Goal: Task Accomplishment & Management: Manage account settings

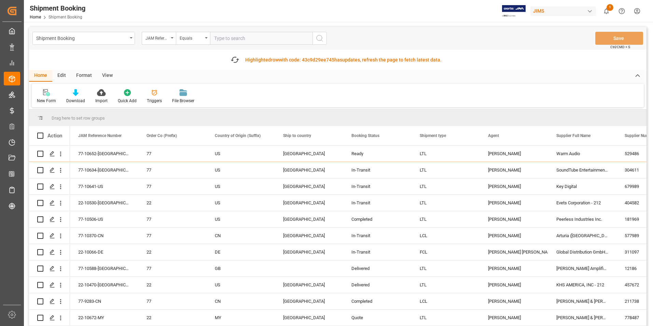
click at [246, 37] on input "text" at bounding box center [261, 38] width 102 height 13
type input "22-10624-[GEOGRAPHIC_DATA]"
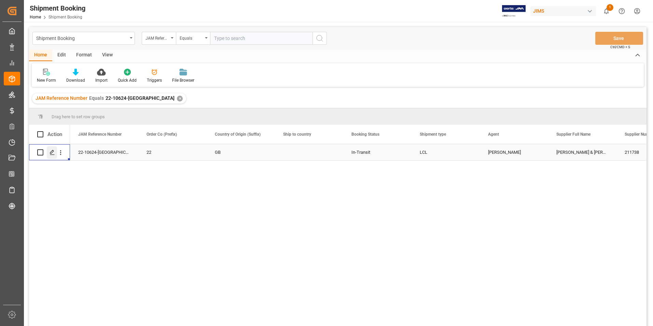
click at [52, 152] on icon "Press SPACE to select this row." at bounding box center [52, 152] width 5 height 5
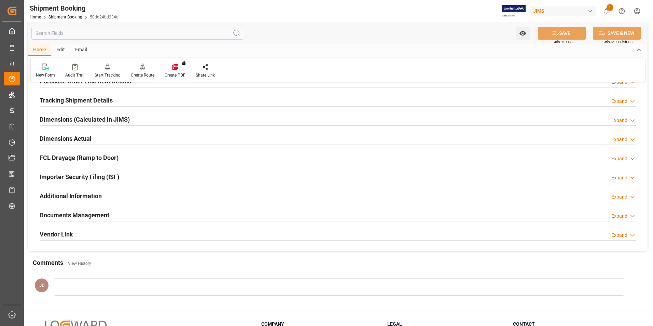
scroll to position [137, 0]
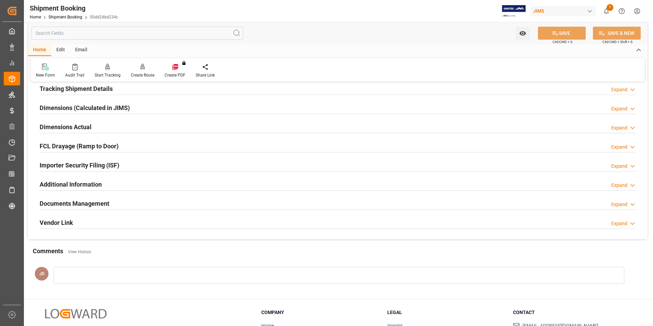
click at [83, 201] on h2 "Documents Management" at bounding box center [75, 203] width 70 height 9
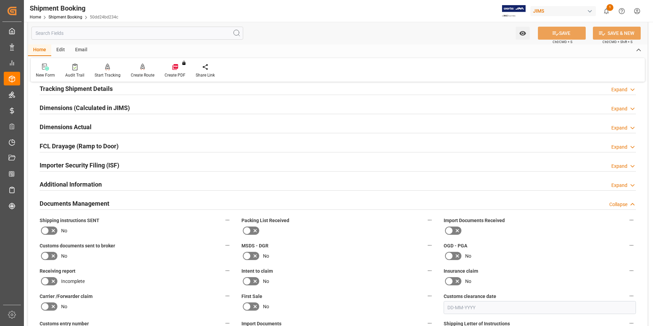
click at [456, 230] on icon at bounding box center [457, 230] width 3 height 3
click at [0, 0] on input "checkbox" at bounding box center [0, 0] width 0 height 0
click at [249, 232] on icon at bounding box center [247, 230] width 8 height 8
click at [0, 0] on input "checkbox" at bounding box center [0, 0] width 0 height 0
click at [46, 257] on icon at bounding box center [45, 256] width 8 height 8
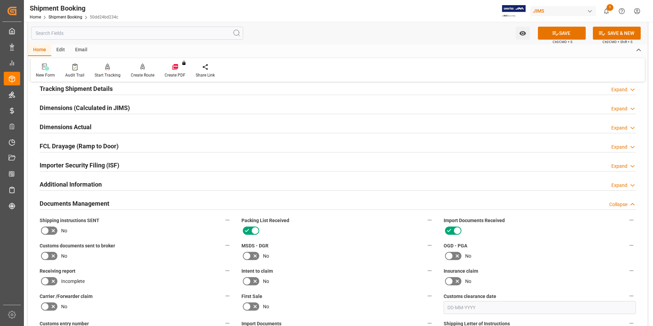
click at [0, 0] on input "checkbox" at bounding box center [0, 0] width 0 height 0
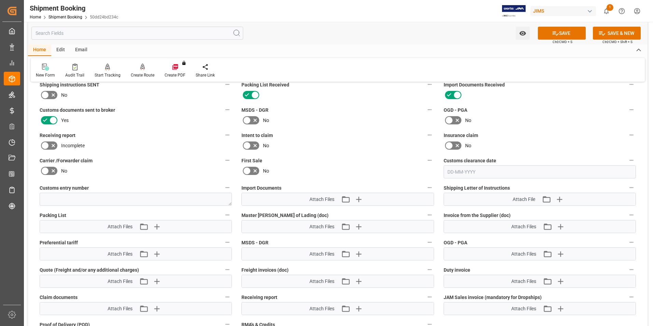
scroll to position [273, 0]
click at [357, 197] on icon "button" at bounding box center [358, 198] width 11 height 11
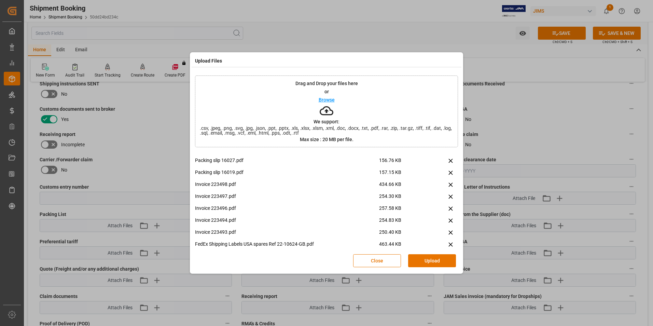
scroll to position [100, 0]
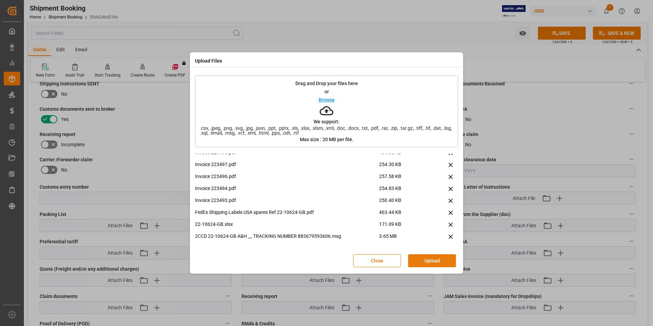
click at [424, 261] on button "Upload" at bounding box center [432, 260] width 48 height 13
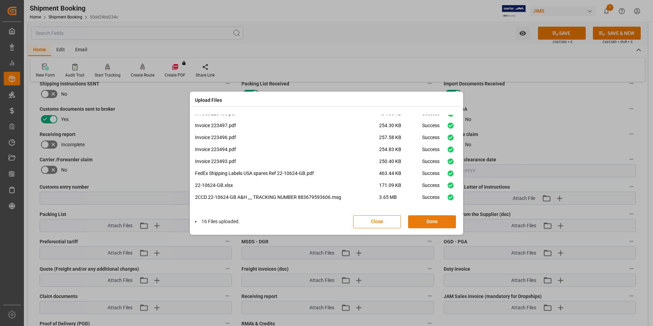
click at [430, 220] on button "Done" at bounding box center [432, 221] width 48 height 13
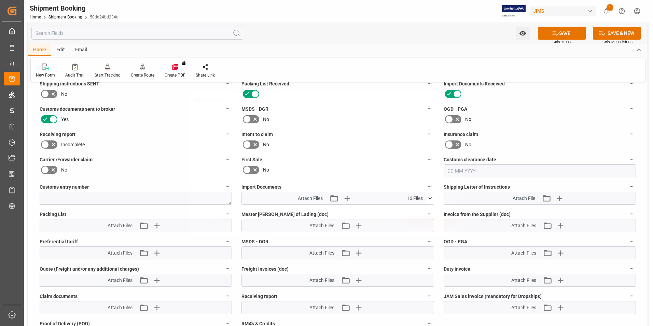
scroll to position [0, 0]
click at [567, 225] on button "Upload new file" at bounding box center [562, 225] width 14 height 11
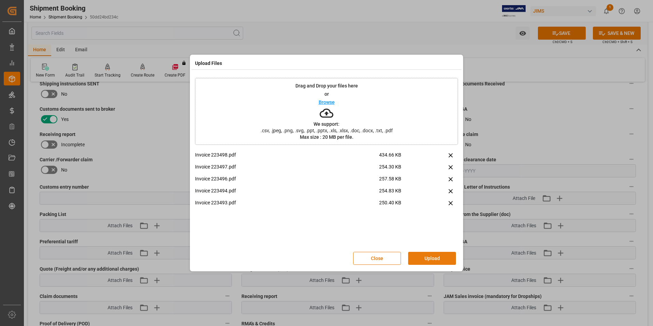
click at [432, 260] on button "Upload" at bounding box center [432, 258] width 48 height 13
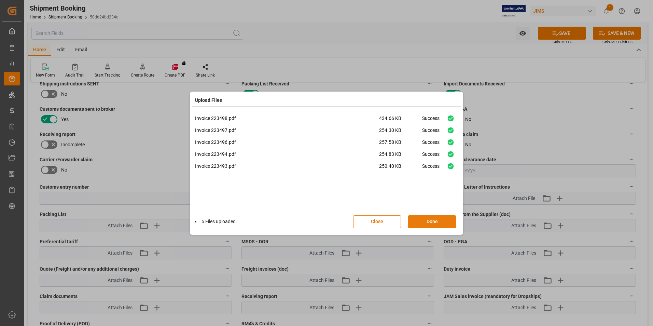
click at [443, 223] on button "Done" at bounding box center [432, 221] width 48 height 13
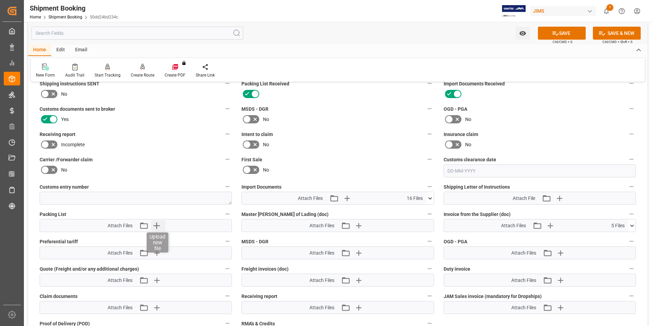
click at [156, 226] on icon "button" at bounding box center [156, 225] width 6 height 6
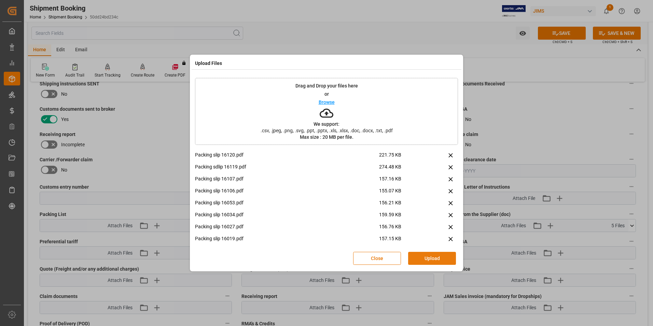
click at [443, 261] on button "Upload" at bounding box center [432, 258] width 48 height 13
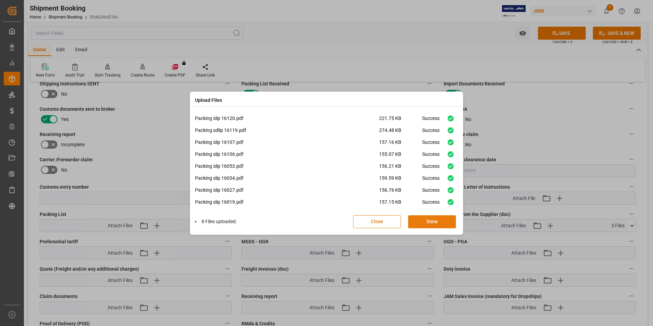
click at [434, 223] on button "Done" at bounding box center [432, 221] width 48 height 13
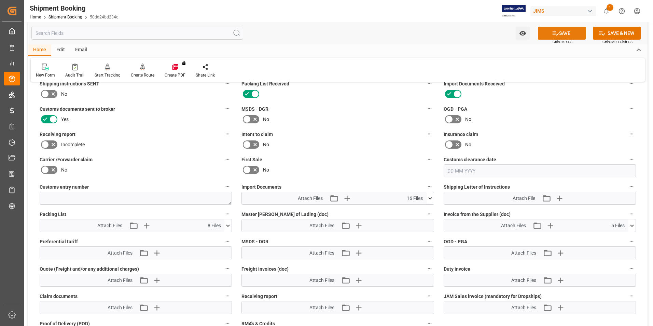
click at [565, 33] on button "SAVE" at bounding box center [562, 33] width 48 height 13
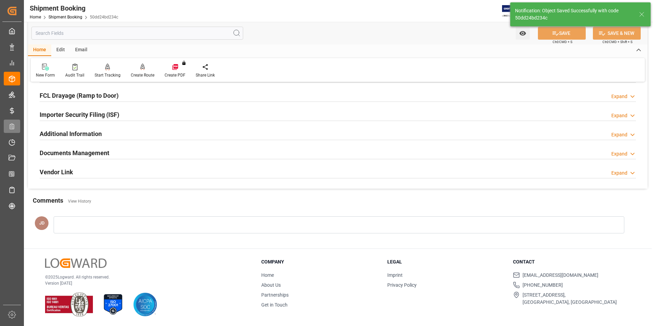
scroll to position [187, 0]
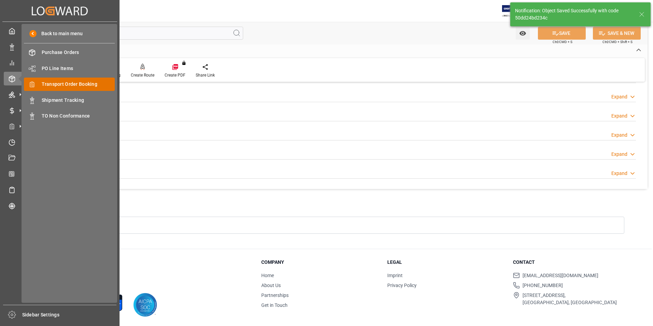
click at [84, 83] on span "Transport Order Booking" at bounding box center [78, 84] width 73 height 7
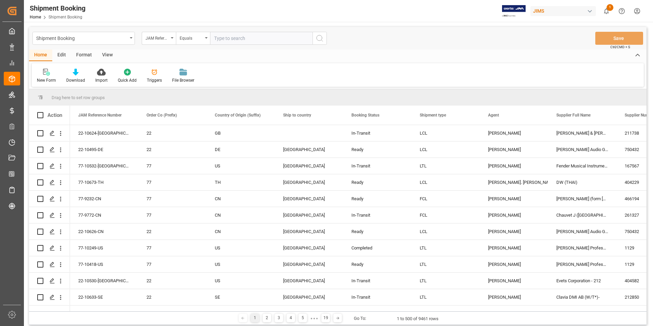
click at [239, 40] on input "text" at bounding box center [261, 38] width 102 height 13
type input "22-10378-[GEOGRAPHIC_DATA]"
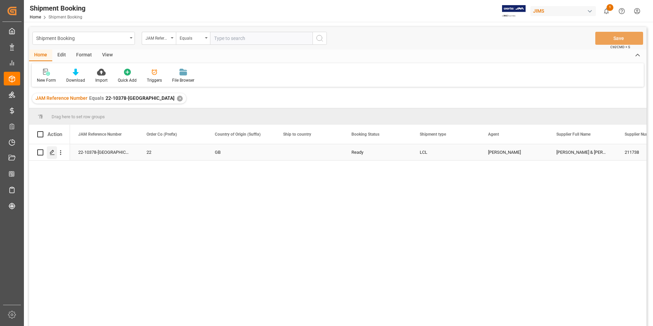
click at [53, 151] on icon "Press SPACE to select this row." at bounding box center [52, 152] width 5 height 5
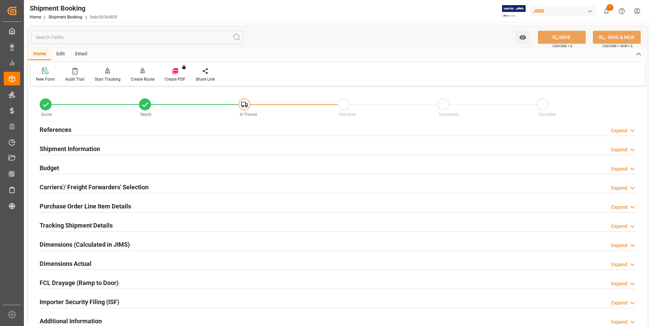
click at [75, 148] on h2 "Shipment Information" at bounding box center [70, 148] width 60 height 9
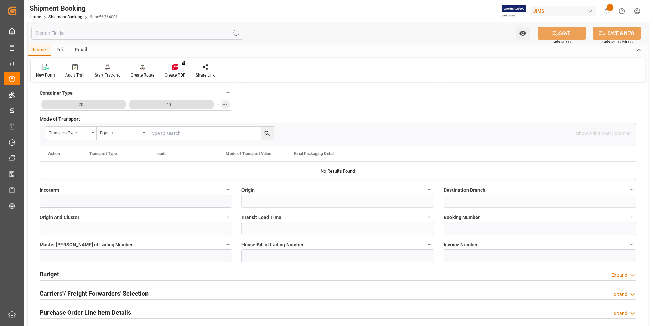
scroll to position [171, 0]
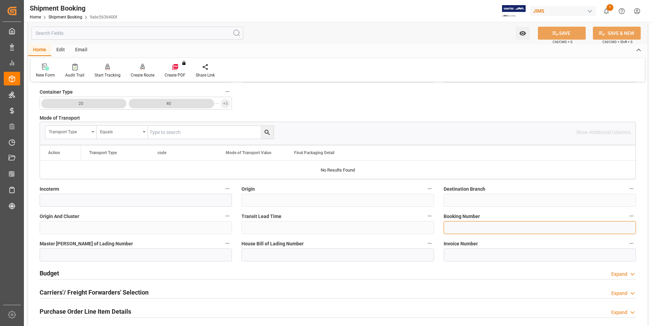
click at [473, 231] on input at bounding box center [540, 227] width 192 height 13
paste input "1ZR3934X0490414367"
type input "1ZR3934X0490414367"
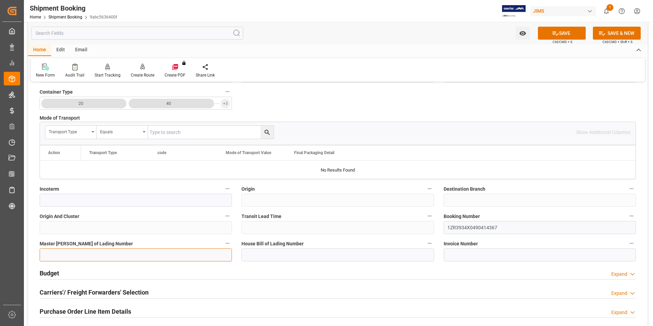
click at [156, 253] on input at bounding box center [136, 254] width 192 height 13
paste input "1ZR3934X0490414367"
type input "1ZR3934X0490414367"
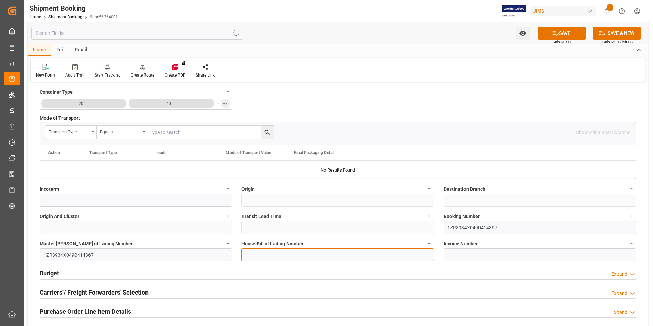
click at [276, 256] on input at bounding box center [338, 254] width 192 height 13
paste input "1ZR3934X0490414367"
type input "1ZR3934X0490414367"
click at [567, 36] on button "SAVE" at bounding box center [562, 33] width 48 height 13
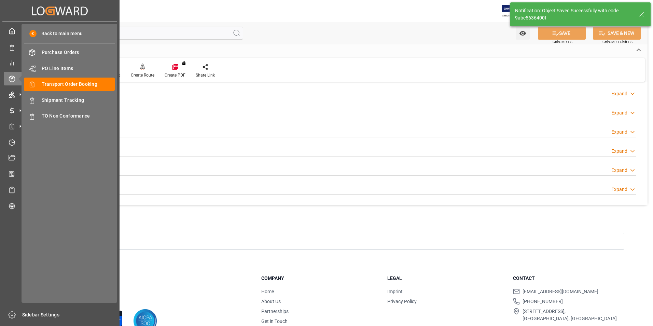
scroll to position [0, 0]
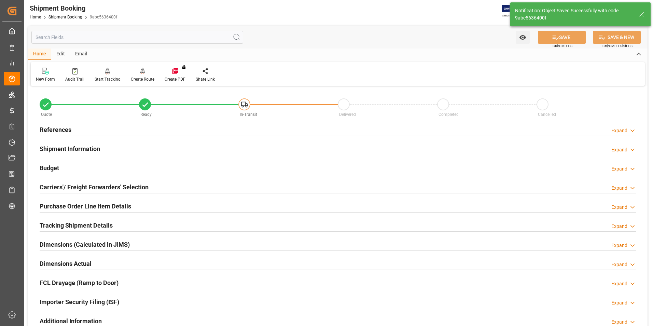
click at [56, 168] on h2 "Budget" at bounding box center [49, 167] width 19 height 9
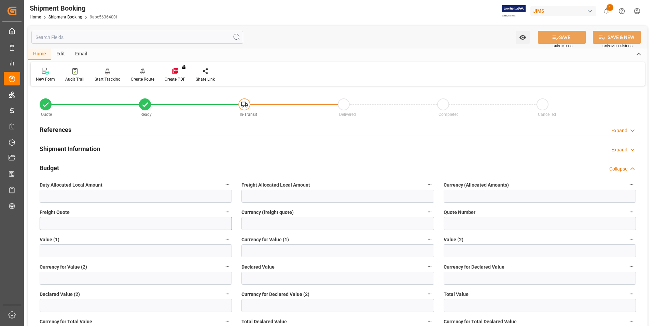
click at [77, 224] on input "text" at bounding box center [136, 223] width 192 height 13
type input "0"
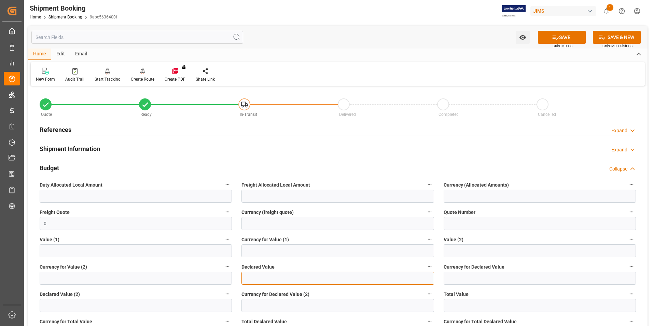
click at [264, 281] on input "text" at bounding box center [338, 278] width 192 height 13
click at [274, 277] on input "text" at bounding box center [338, 278] width 192 height 13
type input "6.51"
click at [477, 279] on input at bounding box center [540, 278] width 192 height 13
type input "USD"
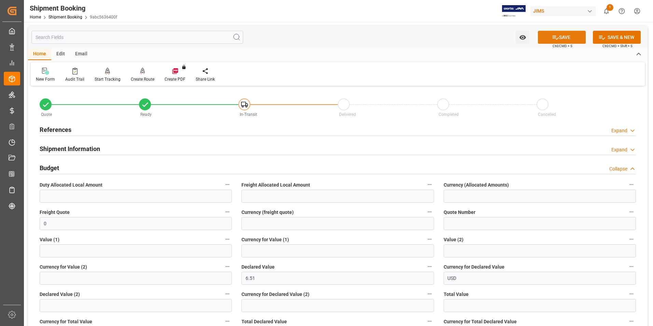
click at [552, 34] on icon at bounding box center [555, 37] width 7 height 7
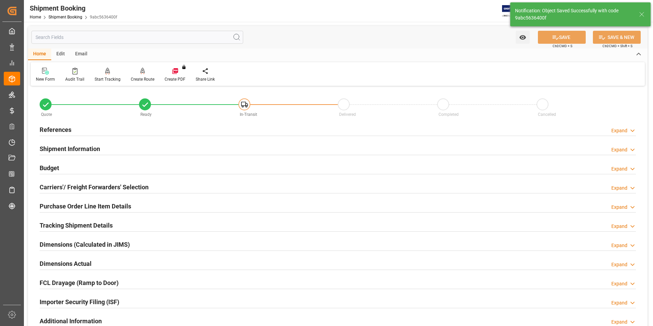
click at [58, 183] on h2 "Carriers'/ Freight Forwarders' Selection" at bounding box center [94, 186] width 109 height 9
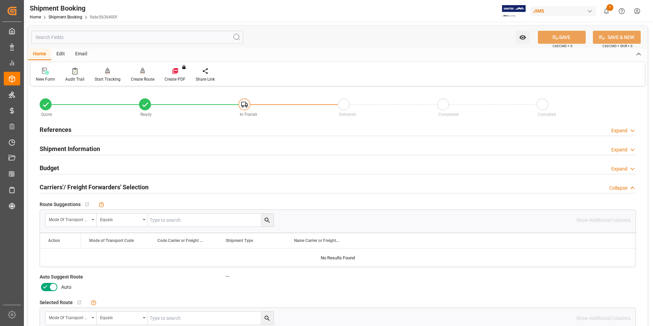
click at [49, 284] on icon at bounding box center [45, 287] width 8 height 8
click at [0, 0] on input "checkbox" at bounding box center [0, 0] width 0 height 0
click at [574, 38] on button "SAVE" at bounding box center [562, 37] width 48 height 13
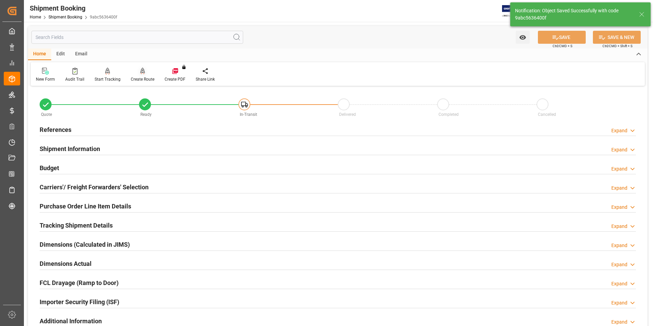
click at [143, 78] on div "Create Route" at bounding box center [143, 79] width 24 height 6
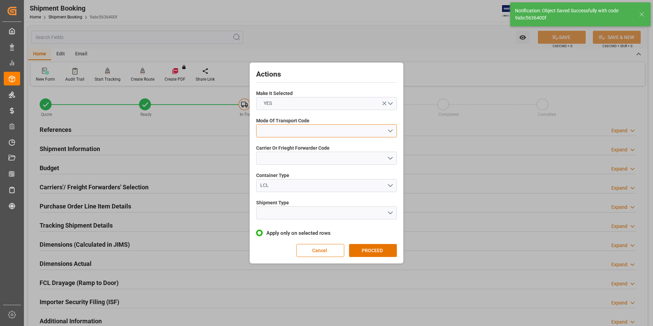
click at [278, 128] on button "open menu" at bounding box center [326, 130] width 141 height 13
click at [293, 148] on div "2- COURIER AIR" at bounding box center [327, 147] width 140 height 14
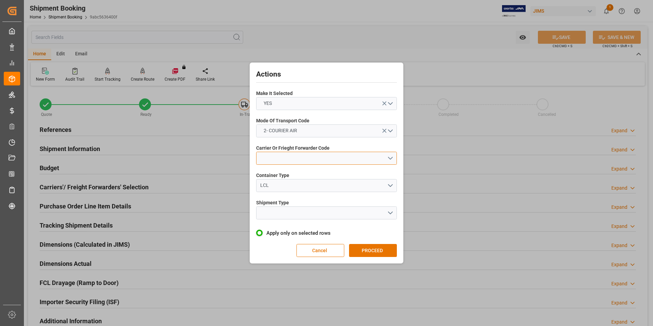
click at [303, 159] on button "open menu" at bounding box center [326, 158] width 141 height 13
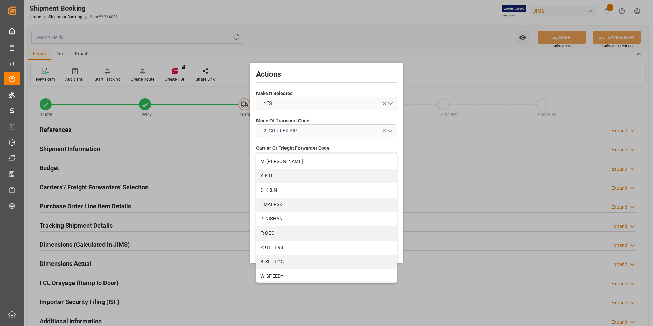
scroll to position [365, 0]
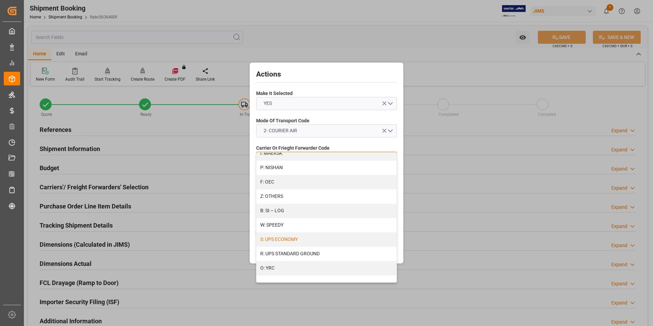
click at [315, 236] on div "S: UPS ECONOMY" at bounding box center [327, 239] width 140 height 14
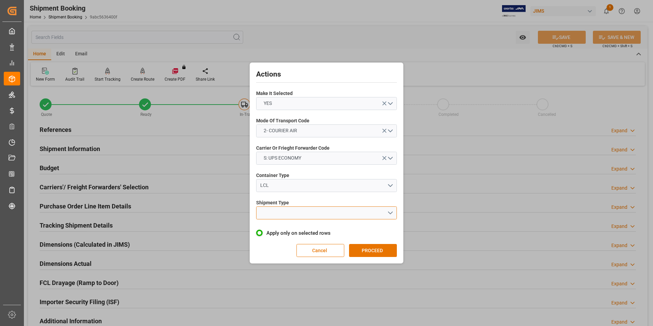
click at [314, 211] on button "open menu" at bounding box center [326, 212] width 141 height 13
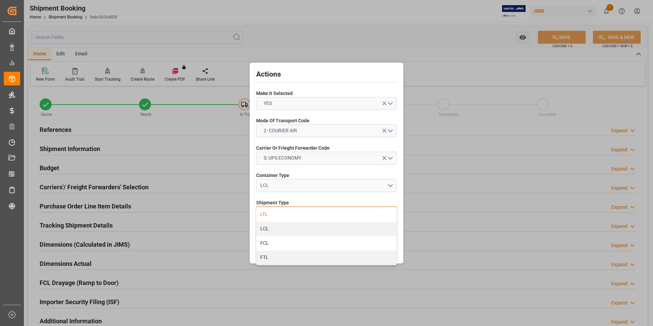
click at [313, 209] on div "LTL" at bounding box center [327, 214] width 140 height 14
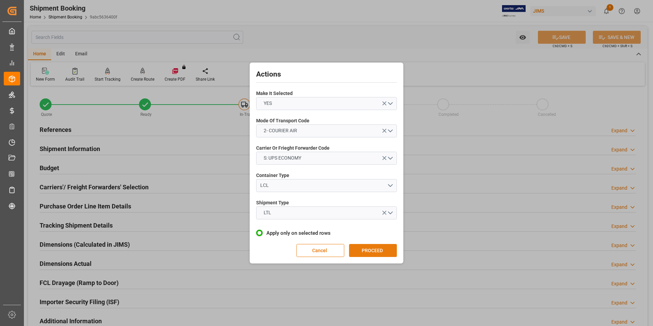
click at [360, 248] on button "PROCEED" at bounding box center [373, 250] width 48 height 13
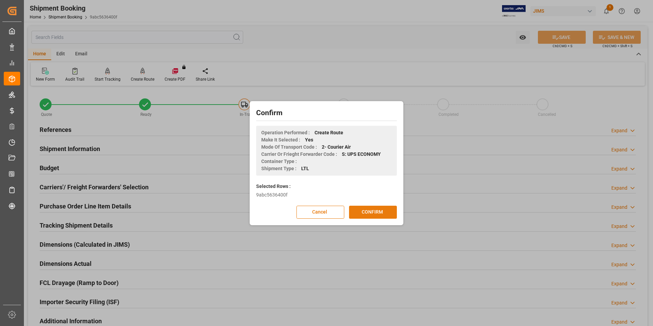
click at [367, 214] on button "CONFIRM" at bounding box center [373, 212] width 48 height 13
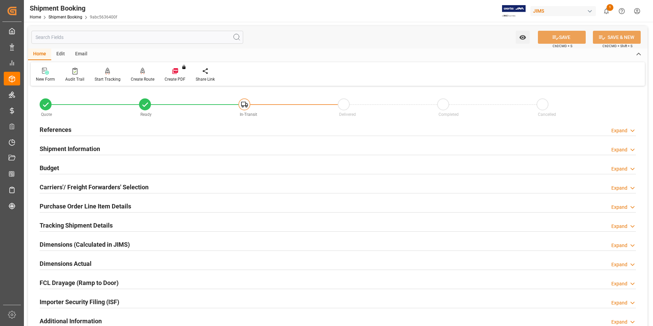
click at [55, 261] on h2 "Dimensions Actual" at bounding box center [66, 263] width 52 height 9
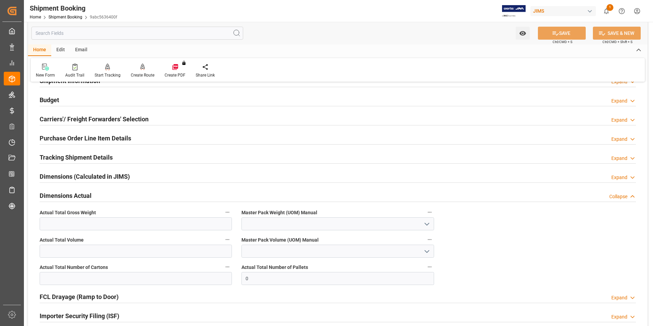
scroll to position [68, 0]
click at [110, 272] on input "text" at bounding box center [136, 278] width 192 height 13
type input "1"
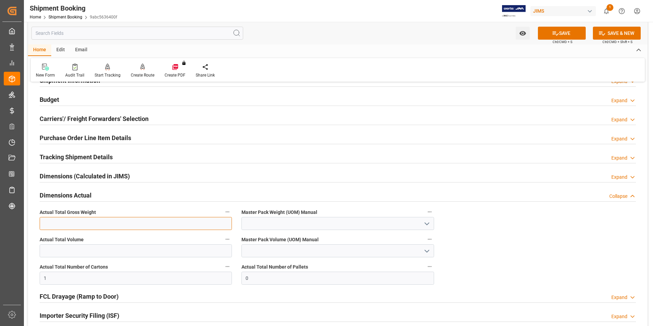
drag, startPoint x: 43, startPoint y: 219, endPoint x: 46, endPoint y: 221, distance: 3.7
click at [43, 219] on input "text" at bounding box center [136, 223] width 192 height 13
type input "5"
type input "0"
type input "0.5"
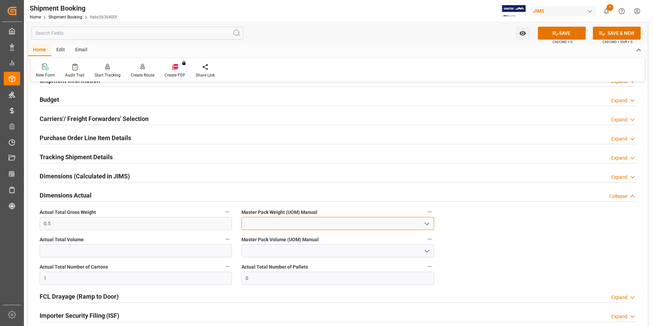
click at [277, 222] on input at bounding box center [338, 223] width 192 height 13
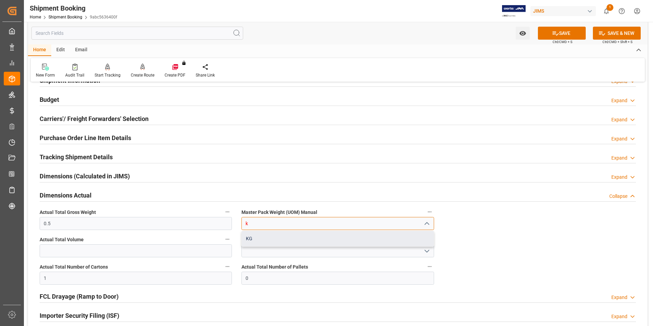
click at [283, 242] on div "KG" at bounding box center [338, 238] width 192 height 15
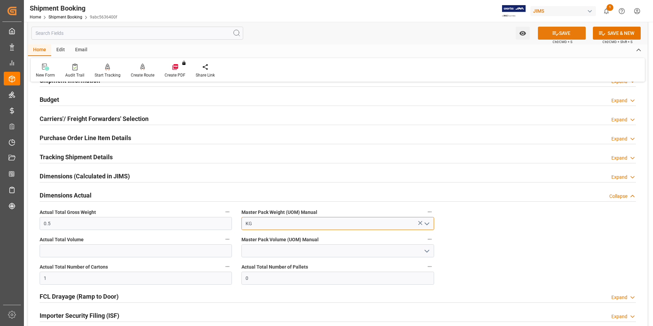
type input "KG"
click at [562, 29] on button "SAVE" at bounding box center [562, 33] width 48 height 13
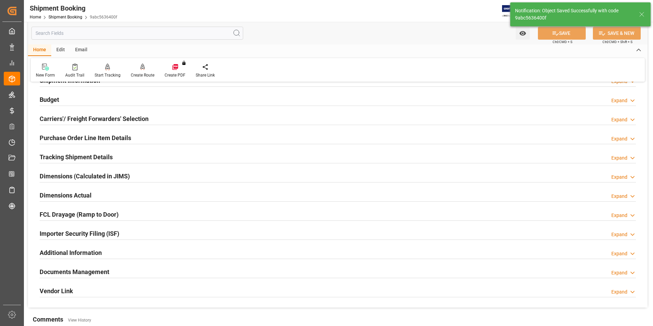
click at [54, 156] on h2 "Tracking Shipment Details" at bounding box center [76, 156] width 73 height 9
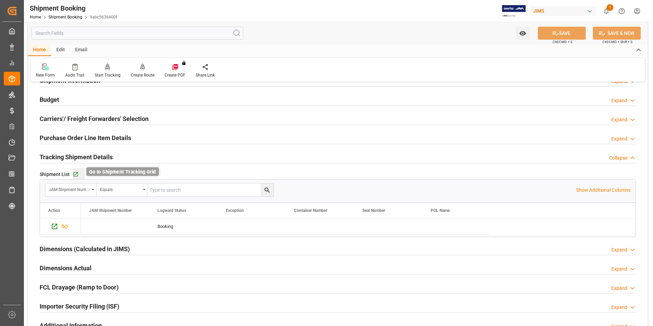
click at [75, 173] on icon "button" at bounding box center [76, 174] width 6 height 6
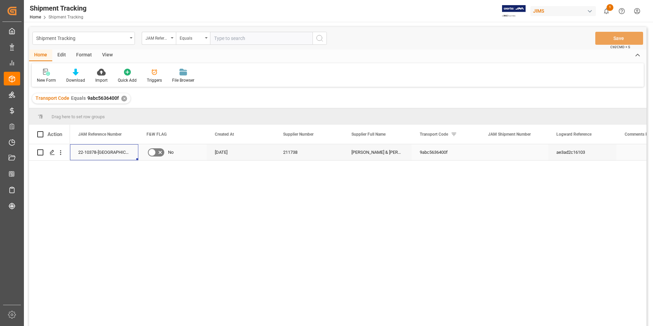
click at [106, 150] on div "22-10378-[GEOGRAPHIC_DATA]" at bounding box center [104, 152] width 68 height 16
drag, startPoint x: 104, startPoint y: 151, endPoint x: 87, endPoint y: 152, distance: 16.1
click at [90, 152] on div "22-10378-[GEOGRAPHIC_DATA]" at bounding box center [104, 152] width 68 height 16
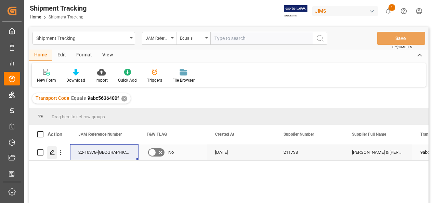
click at [53, 151] on polygon "Press SPACE to select this row." at bounding box center [51, 151] width 3 height 3
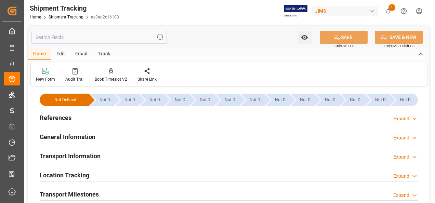
type input "[DATE]"
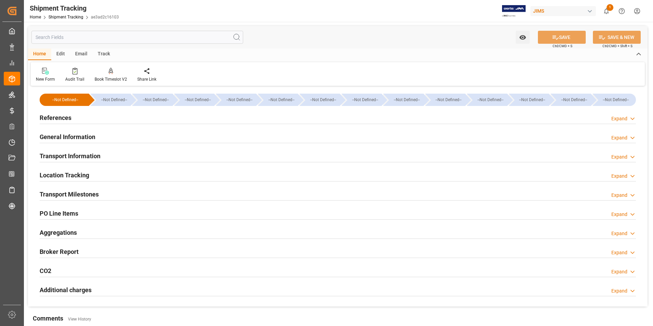
click at [55, 117] on h2 "References" at bounding box center [56, 117] width 32 height 9
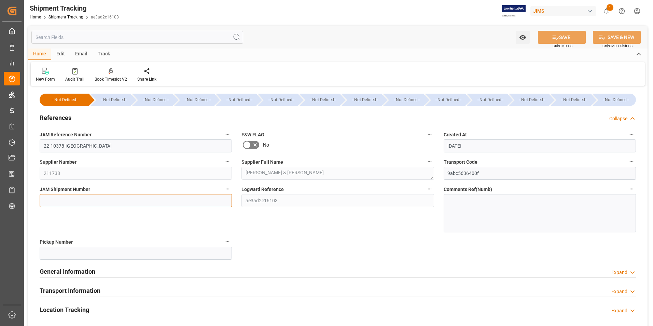
click at [74, 201] on input at bounding box center [136, 200] width 192 height 13
type input "72663"
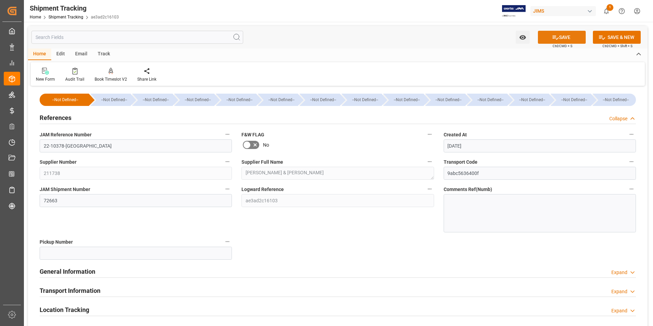
click at [556, 34] on icon at bounding box center [555, 37] width 7 height 7
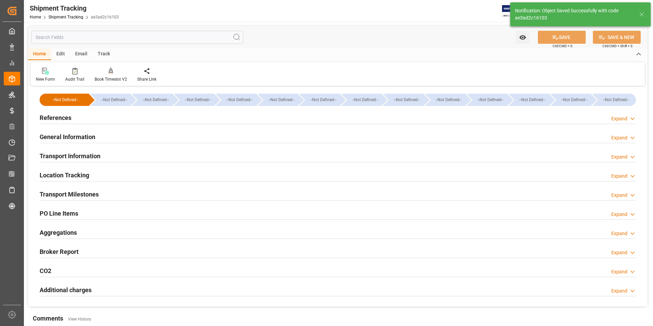
click at [81, 155] on h2 "Transport Information" at bounding box center [70, 155] width 61 height 9
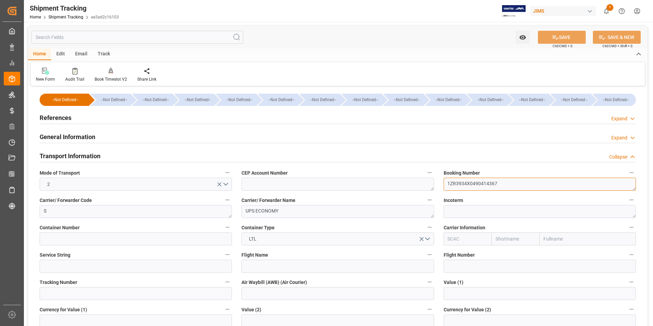
drag, startPoint x: 501, startPoint y: 182, endPoint x: 432, endPoint y: 183, distance: 69.0
click at [432, 183] on div "--Not Defined-- --Not Defined-- --Not Defined-- --Not Defined-- --Not Defined--…" at bounding box center [338, 320] width 620 height 465
click at [74, 294] on input at bounding box center [136, 293] width 192 height 13
paste input "1ZR3934X0490414367"
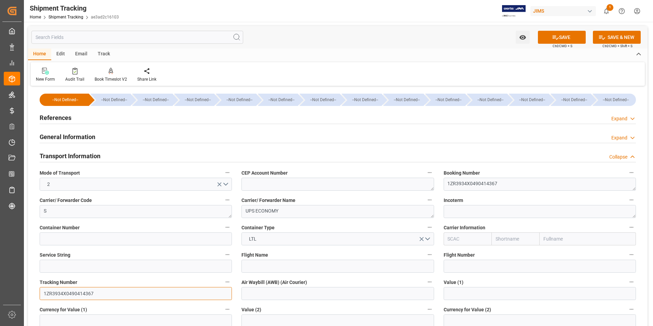
type input "1ZR3934X0490414367"
click at [259, 293] on input at bounding box center [338, 293] width 192 height 13
paste input "1ZR3934X0490414367"
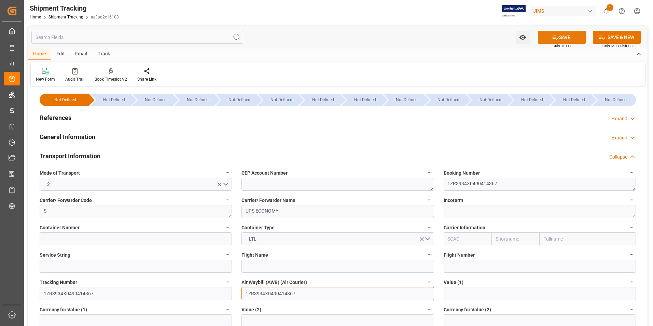
type input "1ZR3934X0490414367"
click at [567, 34] on button "SAVE" at bounding box center [562, 37] width 48 height 13
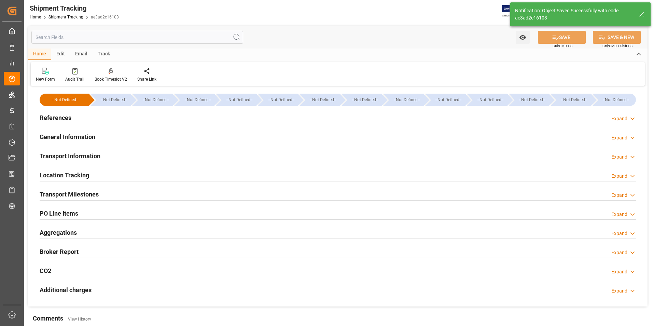
click at [84, 193] on h2 "Transport Milestones" at bounding box center [69, 194] width 59 height 9
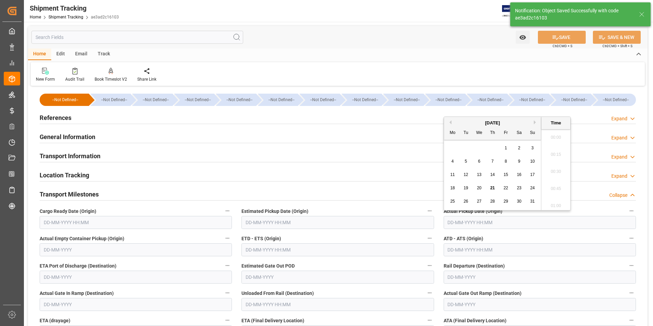
click at [463, 222] on input "text" at bounding box center [540, 222] width 192 height 13
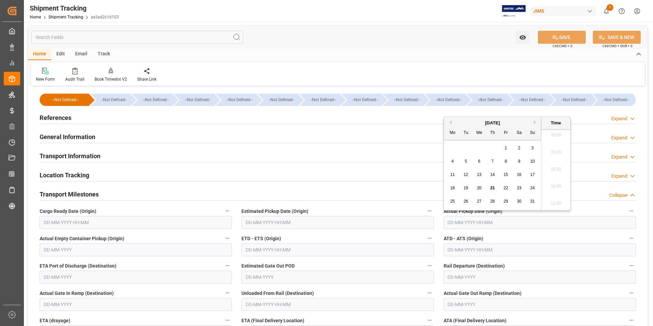
click at [492, 187] on span "21" at bounding box center [492, 187] width 4 height 5
type input "[DATE] 00:00"
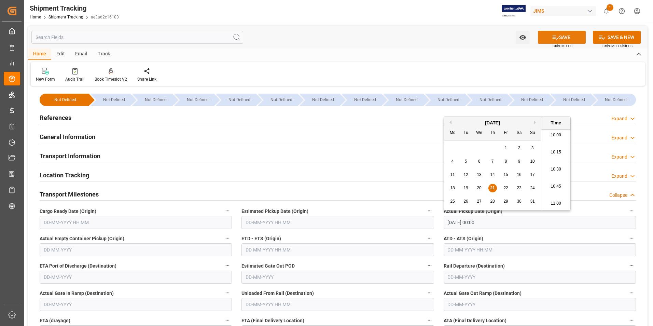
click at [566, 37] on button "SAVE" at bounding box center [562, 37] width 48 height 13
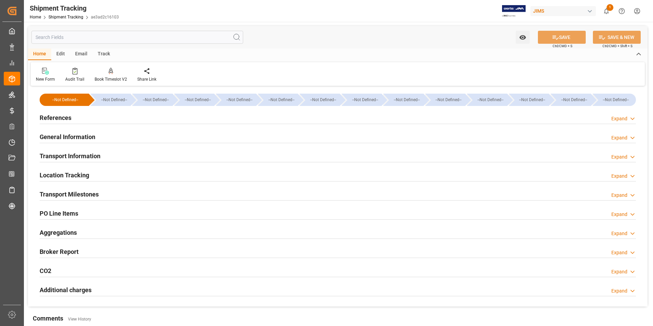
click at [89, 152] on h2 "Transport Information" at bounding box center [70, 155] width 61 height 9
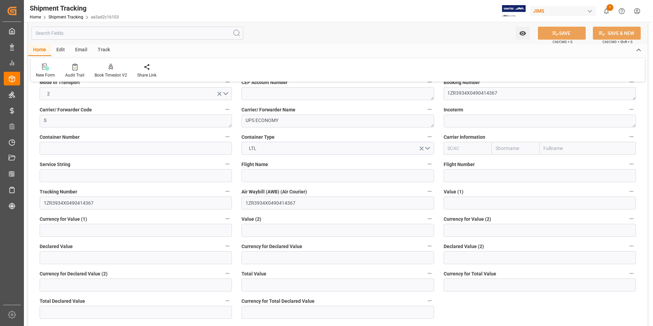
scroll to position [171, 0]
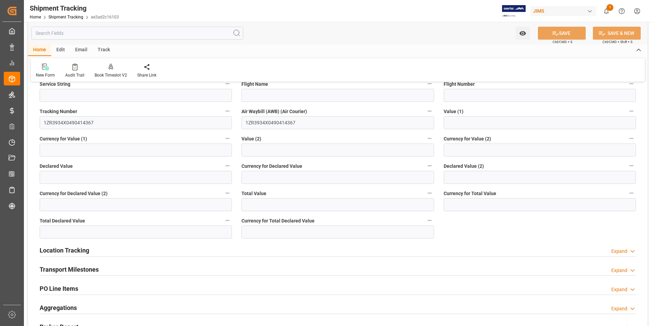
click at [74, 267] on h2 "Transport Milestones" at bounding box center [69, 269] width 59 height 9
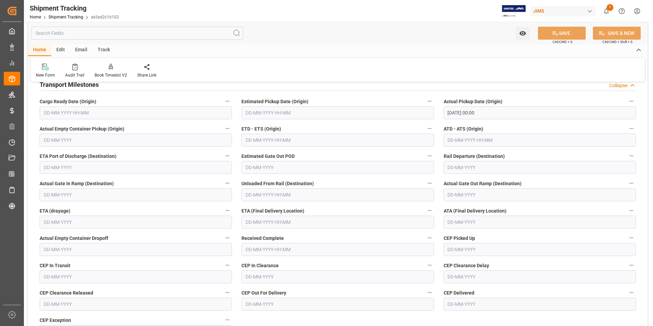
scroll to position [376, 0]
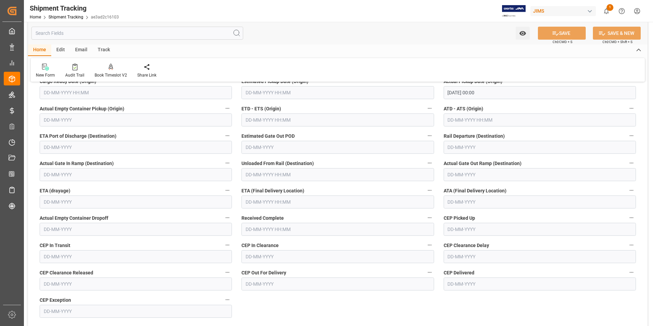
click at [279, 121] on input "text" at bounding box center [338, 119] width 192 height 13
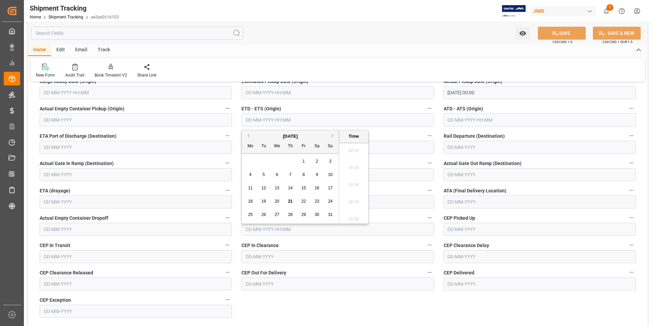
scroll to position [686, 0]
click at [248, 163] on div "28 29 30 31 1 2 3" at bounding box center [290, 161] width 93 height 13
click at [290, 200] on span "21" at bounding box center [290, 201] width 4 height 5
type input "[DATE] 00:00"
click at [462, 120] on input "text" at bounding box center [540, 119] width 192 height 13
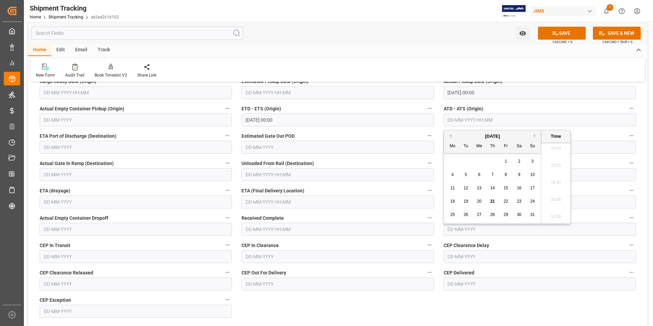
click at [449, 159] on div "28 29 30 31 1 2 3" at bounding box center [492, 161] width 93 height 13
click at [495, 202] on div "21" at bounding box center [493, 201] width 9 height 8
type input "[DATE] 00:00"
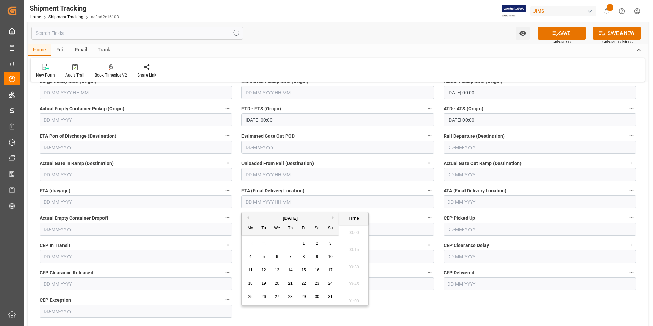
click at [254, 203] on input "text" at bounding box center [338, 201] width 192 height 13
click at [252, 247] on div "28 29 30 31 1 2 3" at bounding box center [290, 243] width 93 height 13
click at [292, 298] on span "28" at bounding box center [290, 296] width 4 height 5
type input "[DATE] 00:00"
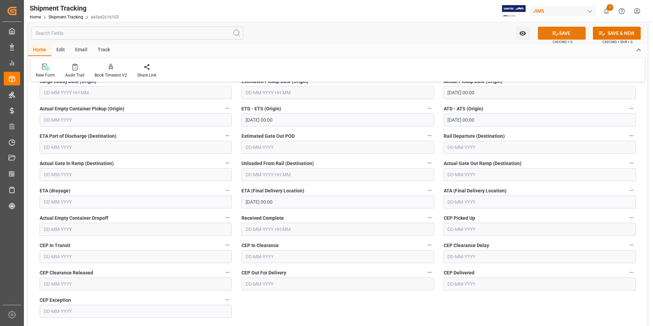
click at [553, 34] on icon at bounding box center [556, 33] width 6 height 4
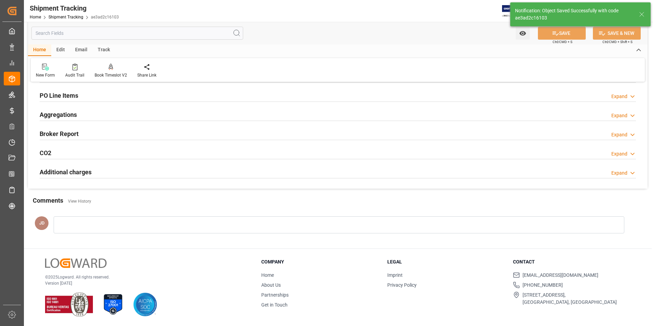
scroll to position [118, 0]
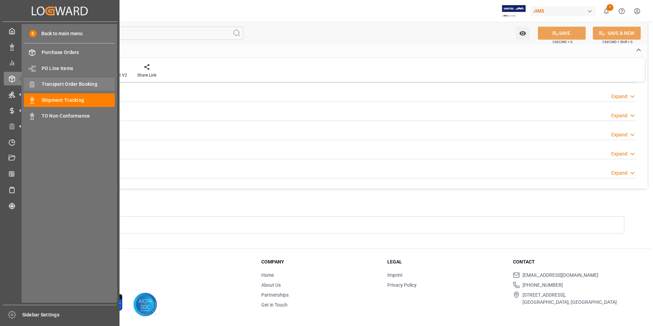
click at [54, 84] on span "Transport Order Booking" at bounding box center [78, 84] width 73 height 7
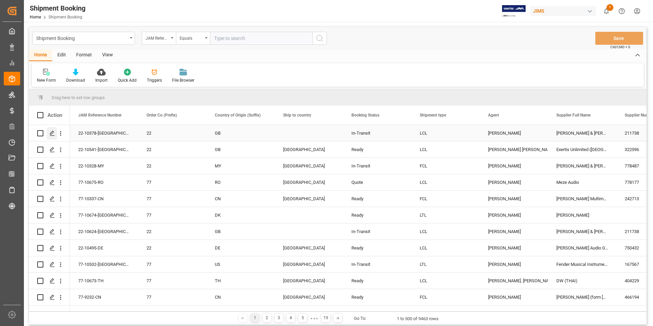
click at [50, 131] on icon "Press SPACE to select this row." at bounding box center [52, 132] width 5 height 5
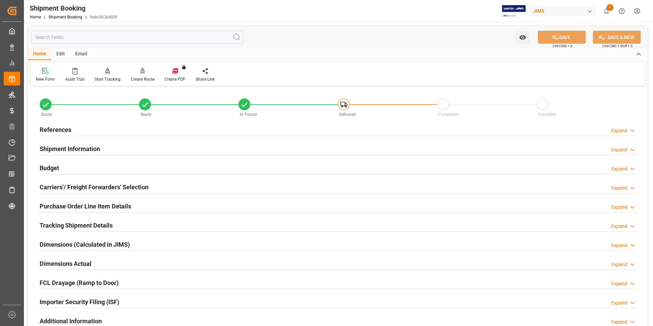
click at [68, 205] on h2 "Purchase Order Line Item Details" at bounding box center [86, 206] width 92 height 9
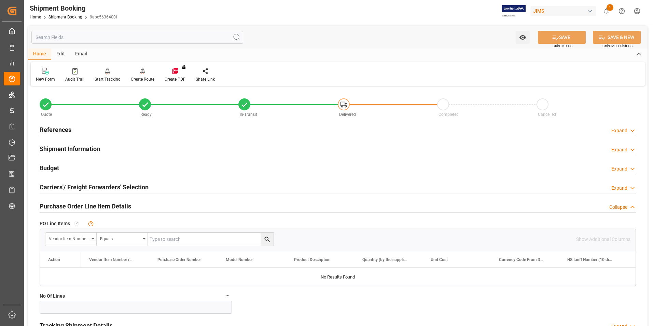
click at [73, 233] on div "Vendor Item Number (By The Supplier)" at bounding box center [70, 239] width 51 height 13
click at [73, 240] on div "Vendor Item Number (By The Supplier)" at bounding box center [69, 238] width 40 height 8
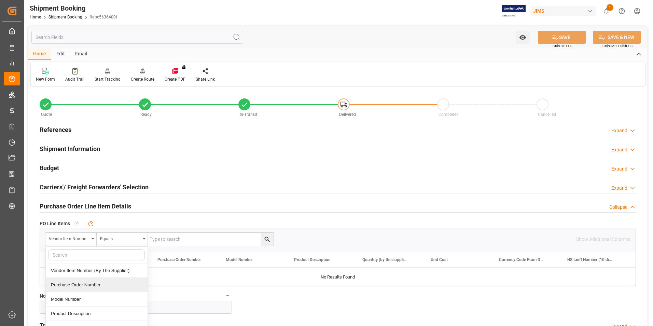
drag, startPoint x: 84, startPoint y: 285, endPoint x: 123, endPoint y: 265, distance: 43.7
click at [84, 285] on div "Purchase Order Number" at bounding box center [97, 285] width 102 height 14
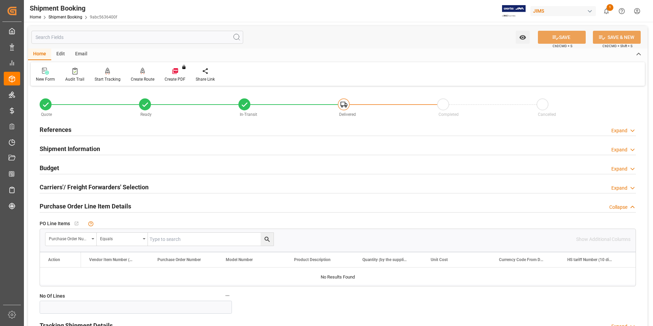
click at [0, 0] on input "text" at bounding box center [0, 0] width 0 height 0
type input "857154"
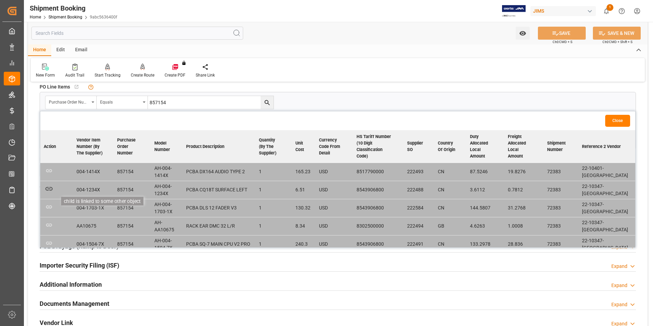
click at [50, 184] on icon "button" at bounding box center [49, 188] width 9 height 9
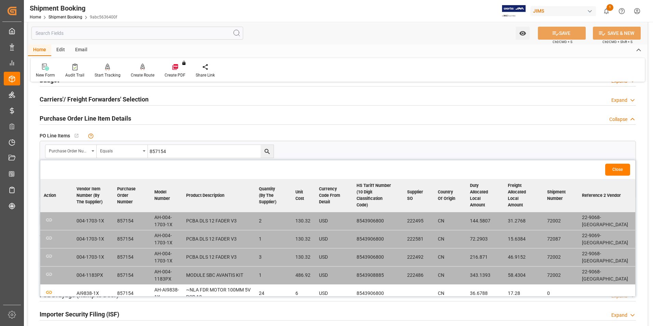
scroll to position [68, 0]
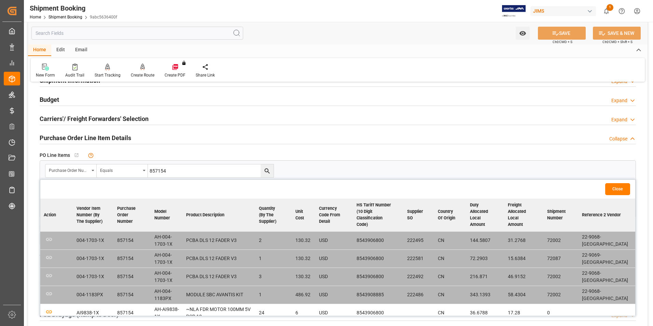
click at [151, 249] on td "857154" at bounding box center [132, 258] width 37 height 18
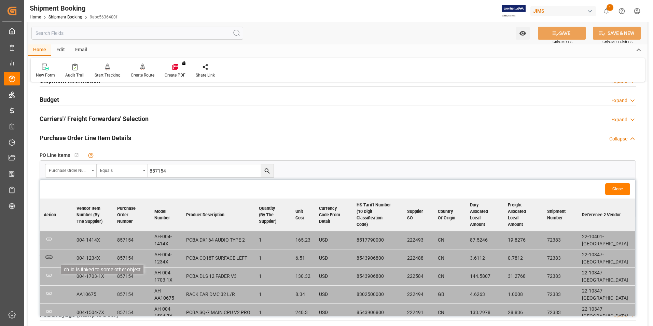
click at [48, 253] on icon "button" at bounding box center [49, 257] width 9 height 9
click at [94, 249] on td "004-1234X" at bounding box center [93, 258] width 41 height 18
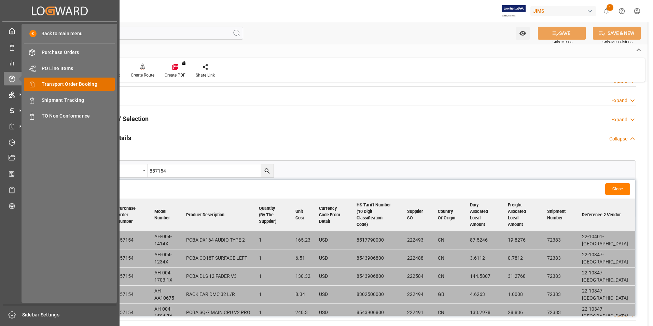
click at [73, 82] on span "Transport Order Booking" at bounding box center [78, 84] width 73 height 7
